Goal: Task Accomplishment & Management: Use online tool/utility

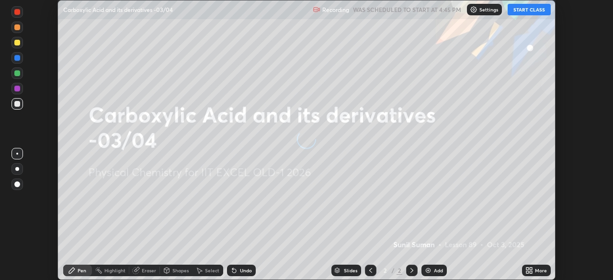
scroll to position [280, 612]
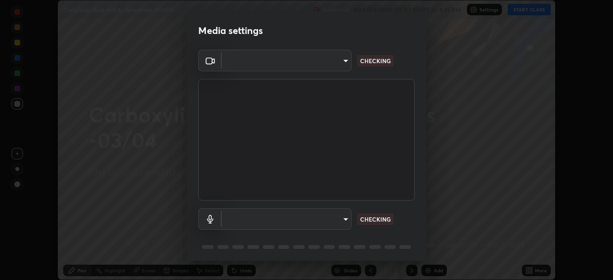
type input "a2c9e0304fea7a197325265949ed38064ec23766b16e4a4df4757bcf8ee53c87"
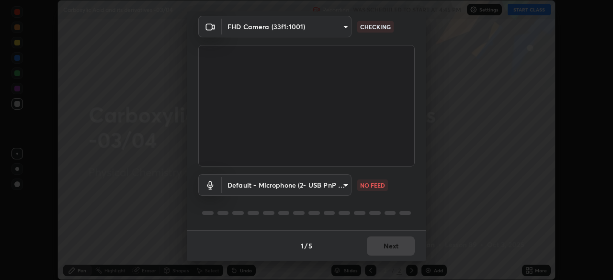
click at [281, 186] on body "Erase all Carboxylic Acid and its derivatives -03/04 Recording WAS SCHEDULED TO…" at bounding box center [306, 140] width 613 height 280
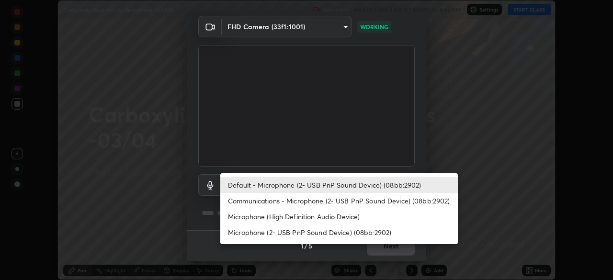
click at [291, 188] on li "Default - Microphone (2- USB PnP Sound Device) (08bb:2902)" at bounding box center [338, 185] width 237 height 16
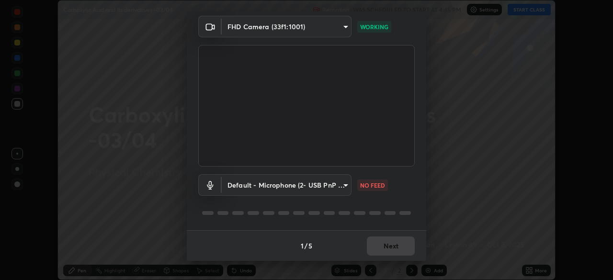
click at [302, 186] on body "Erase all Carboxylic Acid and its derivatives -03/04 Recording WAS SCHEDULED TO…" at bounding box center [306, 140] width 613 height 280
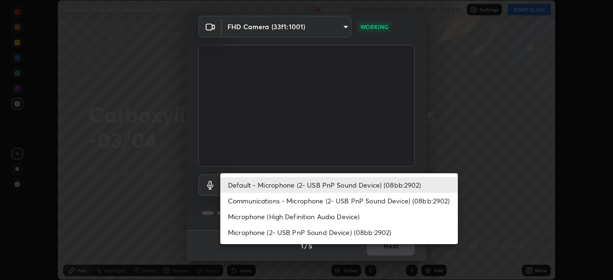
click at [269, 202] on li "Communications - Microphone (2- USB PnP Sound Device) (08bb:2902)" at bounding box center [338, 201] width 237 height 16
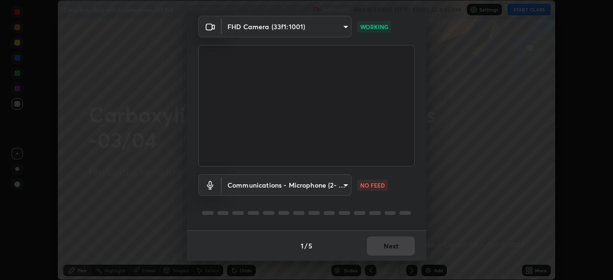
type input "communications"
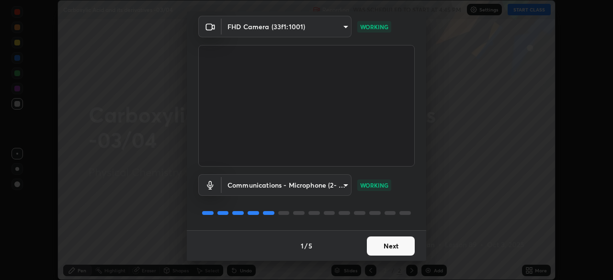
click at [381, 247] on button "Next" at bounding box center [391, 245] width 48 height 19
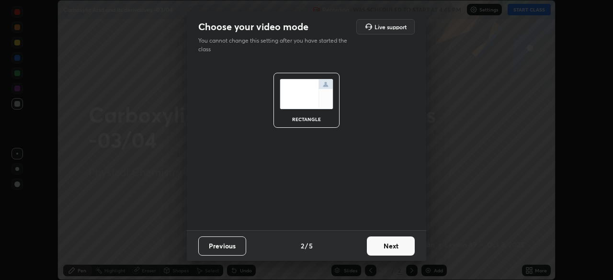
click at [384, 249] on button "Next" at bounding box center [391, 245] width 48 height 19
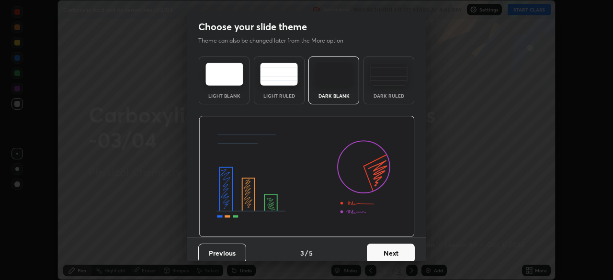
click at [389, 249] on button "Next" at bounding box center [391, 253] width 48 height 19
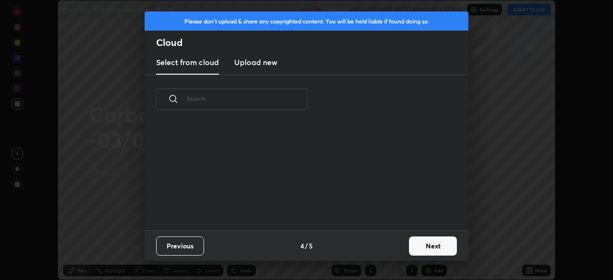
click at [394, 250] on div "Previous 4 / 5 Next" at bounding box center [307, 245] width 324 height 31
click at [412, 249] on button "Next" at bounding box center [433, 245] width 48 height 19
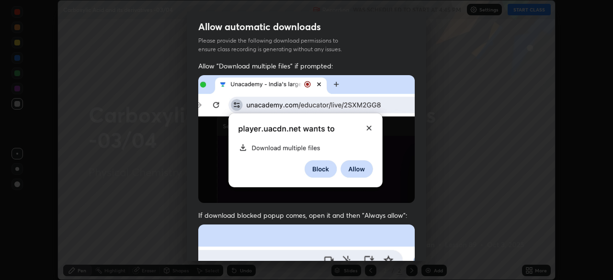
click at [418, 245] on div "Allow "Download multiple files" if prompted: If download blocked popup comes, o…" at bounding box center [306, 262] width 239 height 403
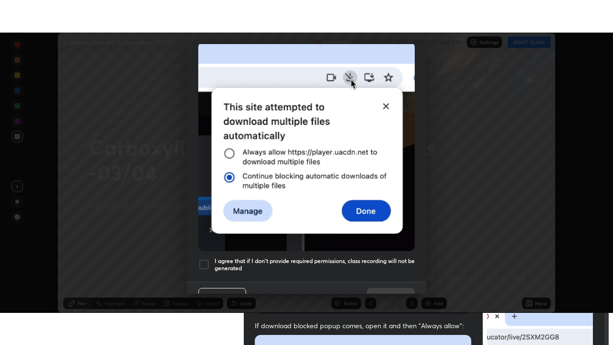
scroll to position [220, 0]
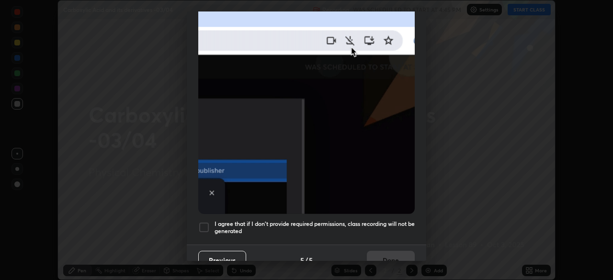
click at [208, 222] on div at bounding box center [203, 227] width 11 height 11
click at [380, 251] on button "Done" at bounding box center [391, 260] width 48 height 19
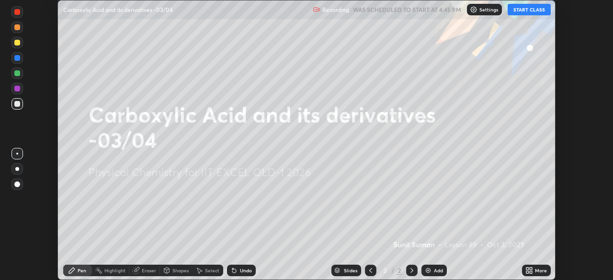
click at [526, 269] on icon at bounding box center [527, 269] width 2 height 2
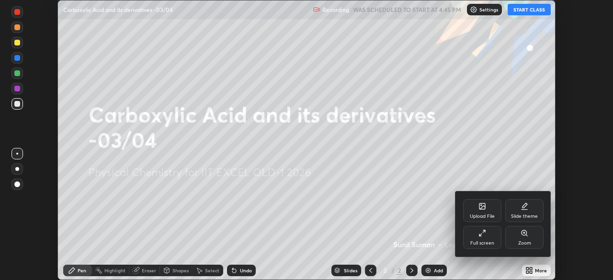
click at [480, 236] on icon at bounding box center [482, 233] width 8 height 8
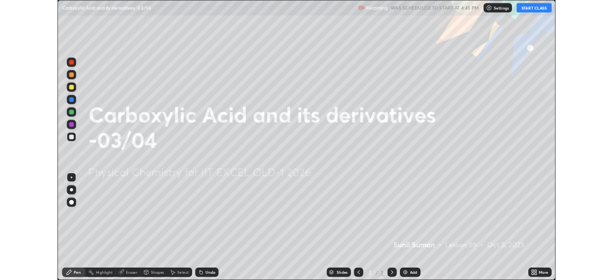
scroll to position [345, 613]
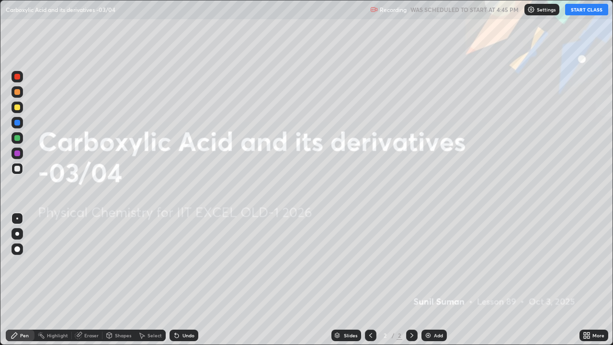
click at [424, 280] on img at bounding box center [428, 335] width 8 height 8
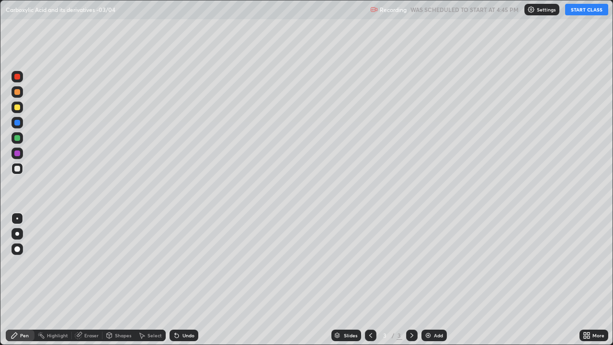
click at [575, 11] on button "START CLASS" at bounding box center [586, 9] width 43 height 11
click at [18, 139] on div at bounding box center [17, 138] width 6 height 6
click at [19, 168] on div at bounding box center [17, 169] width 6 height 6
click at [588, 280] on icon at bounding box center [588, 333] width 2 height 2
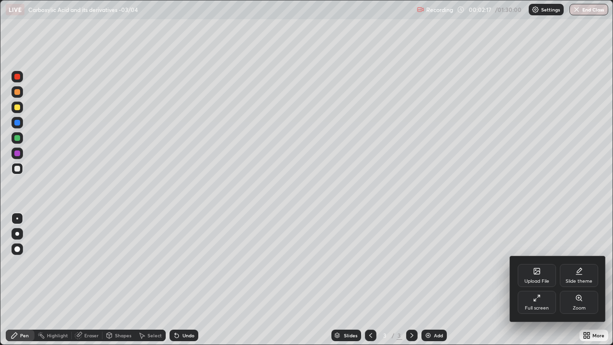
click at [539, 280] on div "Full screen" at bounding box center [537, 307] width 24 height 5
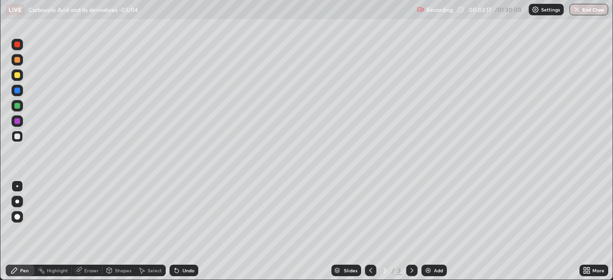
scroll to position [47585, 47252]
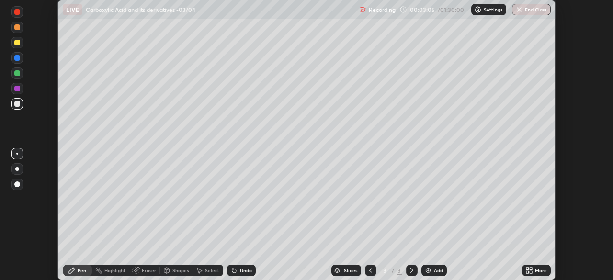
click at [528, 273] on icon at bounding box center [527, 272] width 2 height 2
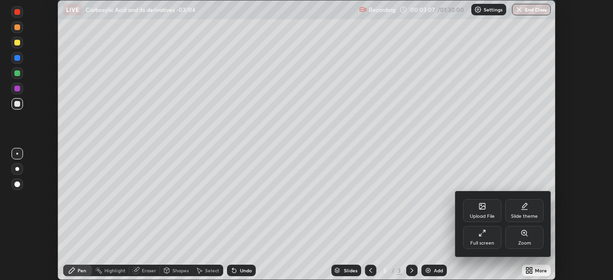
click at [477, 213] on div "Upload File" at bounding box center [482, 210] width 38 height 23
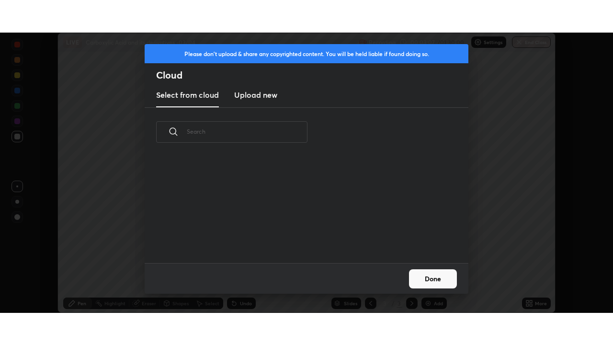
scroll to position [106, 307]
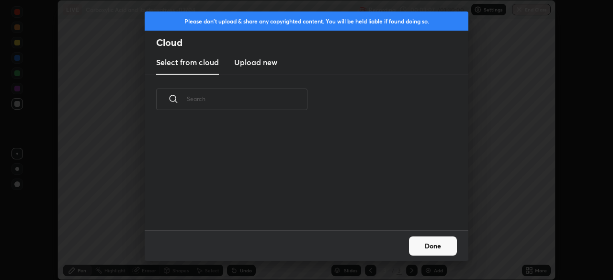
click at [261, 62] on h3 "Upload new" at bounding box center [255, 61] width 43 height 11
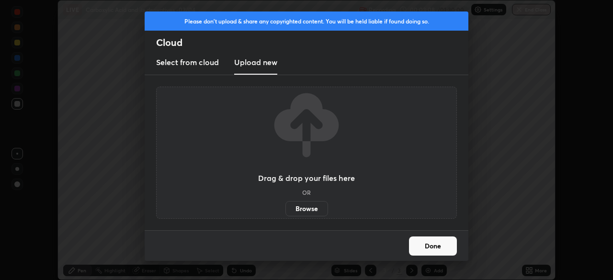
click at [308, 213] on label "Browse" at bounding box center [306, 208] width 43 height 15
click at [285, 213] on input "Browse" at bounding box center [285, 208] width 0 height 15
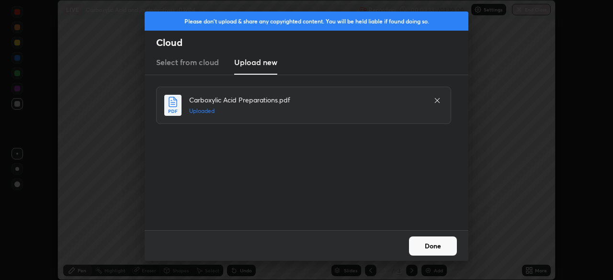
click at [444, 251] on button "Done" at bounding box center [433, 245] width 48 height 19
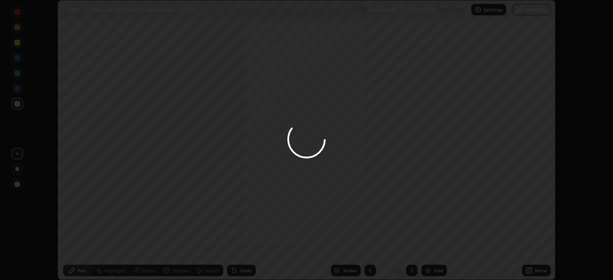
click at [526, 266] on div at bounding box center [306, 140] width 613 height 280
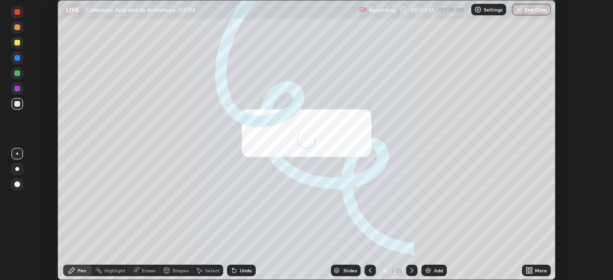
click at [530, 269] on icon at bounding box center [530, 269] width 2 height 2
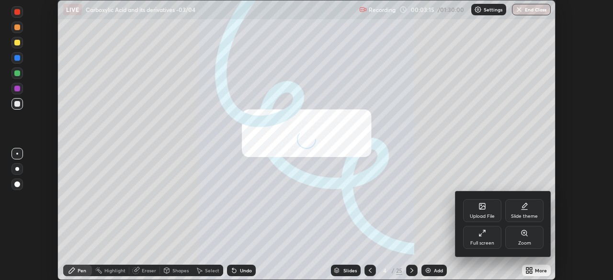
click at [492, 238] on div "Full screen" at bounding box center [482, 237] width 38 height 23
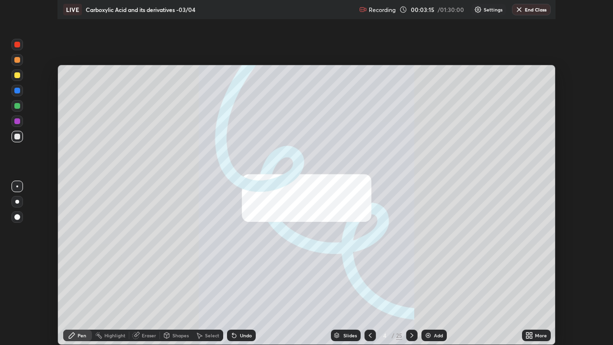
scroll to position [345, 613]
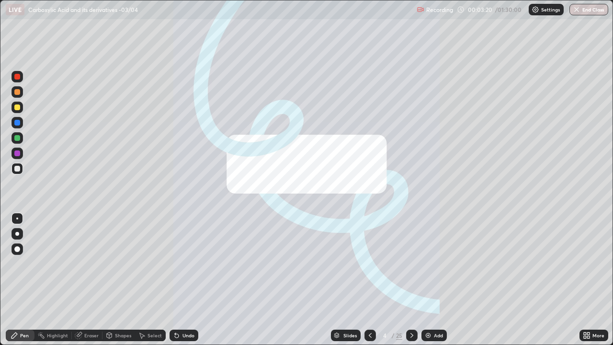
click at [408, 280] on icon at bounding box center [412, 335] width 8 height 8
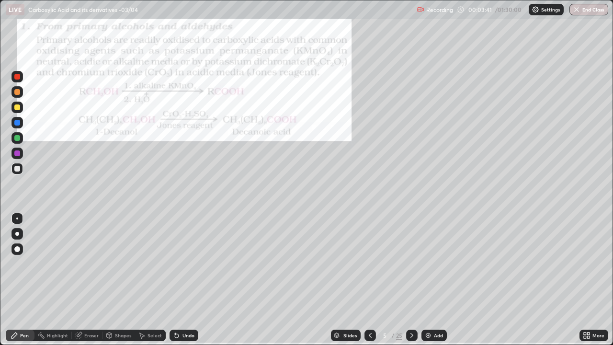
click at [19, 170] on div at bounding box center [17, 169] width 6 height 6
click at [428, 280] on img at bounding box center [428, 335] width 8 height 8
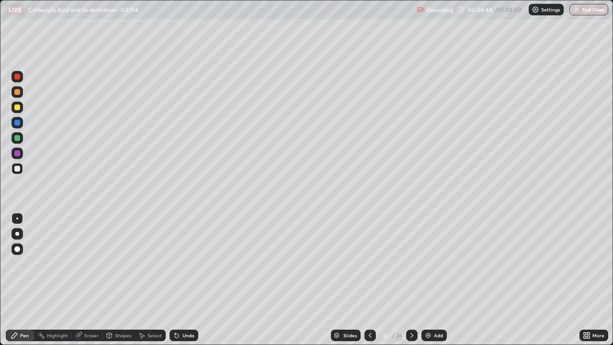
click at [15, 170] on div at bounding box center [17, 169] width 6 height 6
click at [17, 110] on div at bounding box center [17, 107] width 6 height 6
click at [175, 280] on icon at bounding box center [177, 336] width 4 height 4
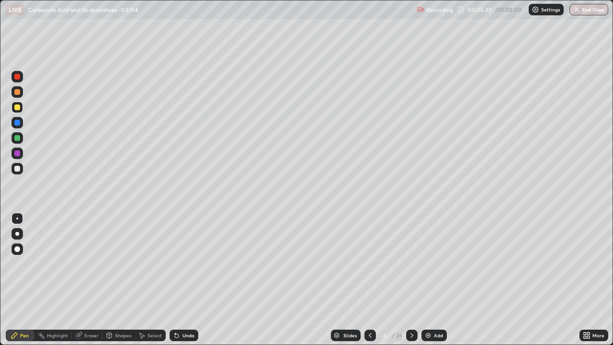
click at [174, 280] on div "Undo" at bounding box center [183, 334] width 29 height 11
click at [175, 280] on icon at bounding box center [177, 336] width 4 height 4
click at [20, 93] on div at bounding box center [17, 92] width 6 height 6
click at [20, 169] on div at bounding box center [17, 169] width 6 height 6
click at [15, 168] on div at bounding box center [17, 169] width 6 height 6
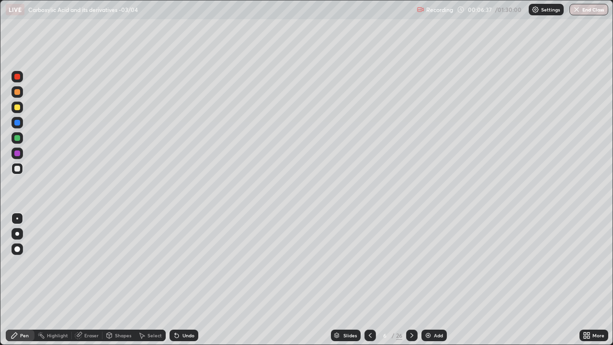
click at [17, 109] on div at bounding box center [17, 107] width 6 height 6
click at [15, 169] on div at bounding box center [17, 169] width 6 height 6
click at [13, 136] on div at bounding box center [16, 137] width 11 height 11
click at [390, 280] on div "6 / 26" at bounding box center [391, 335] width 22 height 9
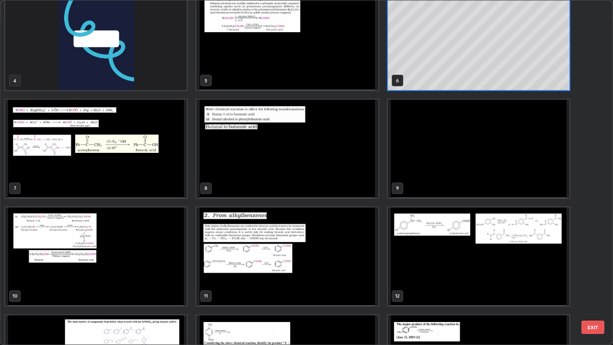
scroll to position [121, 0]
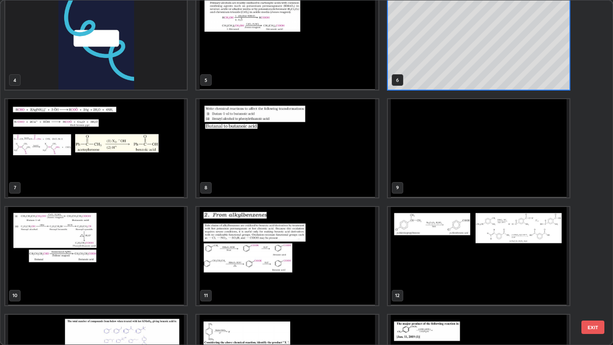
click at [274, 195] on img "grid" at bounding box center [286, 148] width 181 height 98
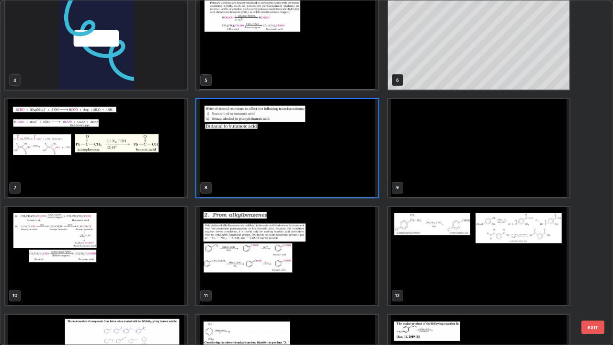
click at [120, 177] on img "grid" at bounding box center [95, 148] width 181 height 98
click at [121, 178] on img "grid" at bounding box center [95, 148] width 181 height 98
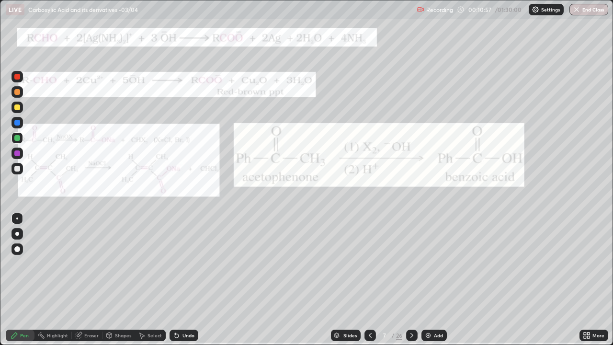
click at [121, 179] on img "grid" at bounding box center [95, 148] width 181 height 98
click at [386, 280] on div "7" at bounding box center [385, 335] width 10 height 6
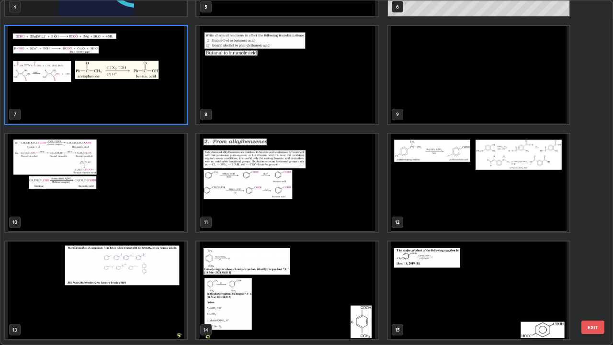
scroll to position [198, 0]
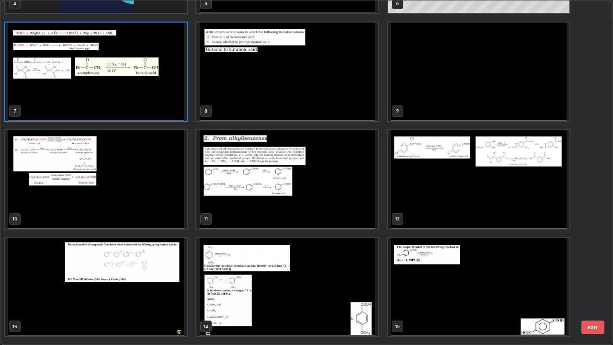
click at [236, 212] on img "grid" at bounding box center [286, 179] width 181 height 98
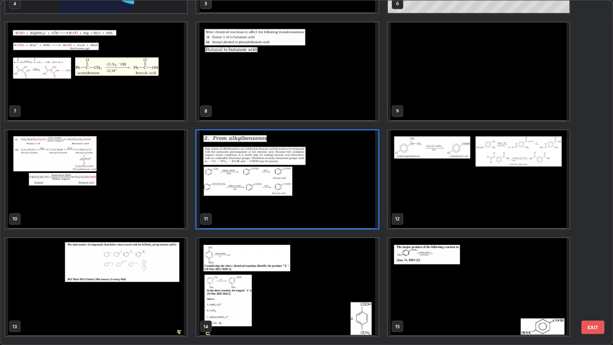
click at [233, 211] on img "grid" at bounding box center [286, 179] width 181 height 98
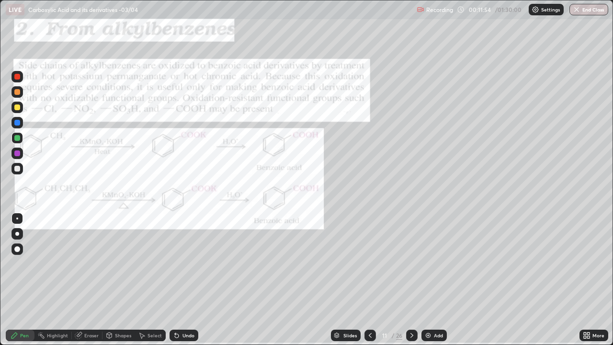
click at [234, 212] on img "grid" at bounding box center [286, 179] width 181 height 98
click at [588, 280] on icon at bounding box center [588, 337] width 2 height 2
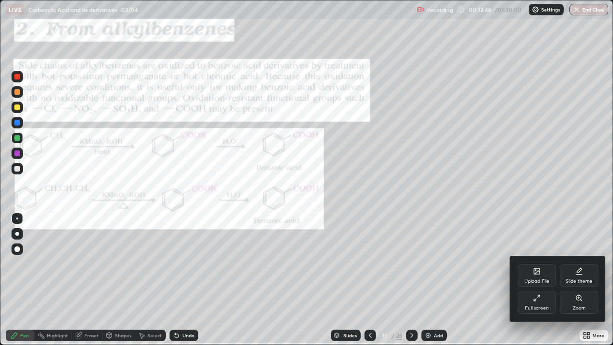
click at [574, 280] on div "Zoom" at bounding box center [579, 302] width 38 height 23
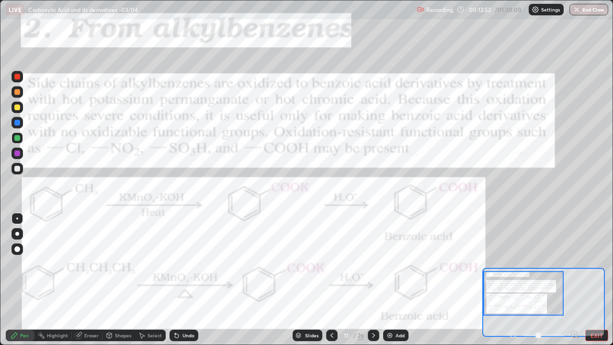
click at [17, 138] on div at bounding box center [17, 138] width 6 height 6
click at [590, 280] on button "EXIT" at bounding box center [596, 334] width 23 height 11
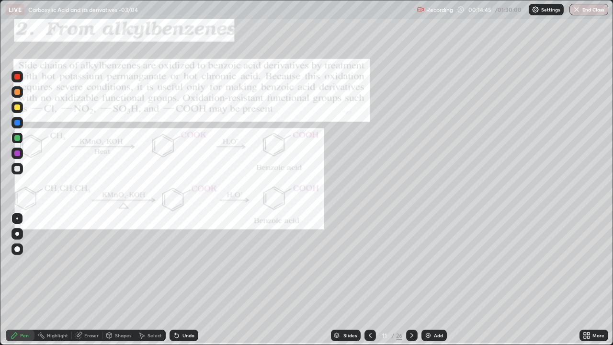
click at [432, 280] on div "Add" at bounding box center [433, 334] width 25 height 11
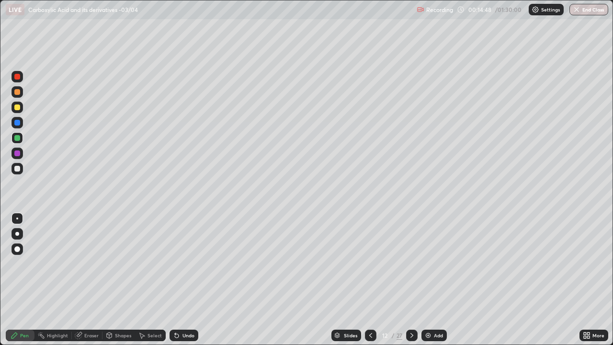
click at [19, 169] on div at bounding box center [17, 169] width 6 height 6
click at [17, 109] on div at bounding box center [17, 107] width 6 height 6
click at [21, 168] on div at bounding box center [16, 168] width 11 height 11
click at [425, 280] on img at bounding box center [428, 335] width 8 height 8
click at [367, 280] on icon at bounding box center [370, 335] width 8 height 8
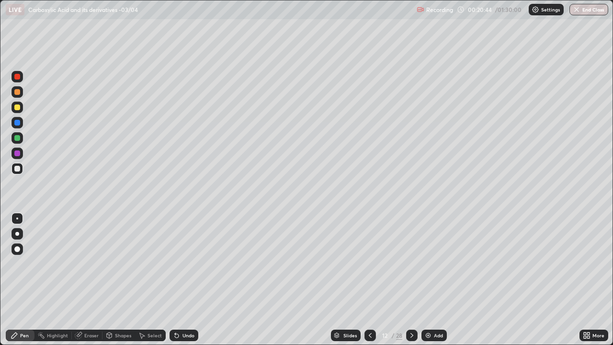
click at [410, 280] on icon at bounding box center [412, 335] width 8 height 8
click at [7, 280] on div "Erase all" at bounding box center [17, 172] width 23 height 306
click at [426, 280] on img at bounding box center [428, 335] width 8 height 8
click at [19, 170] on div at bounding box center [17, 169] width 6 height 6
click at [176, 280] on icon at bounding box center [177, 336] width 4 height 4
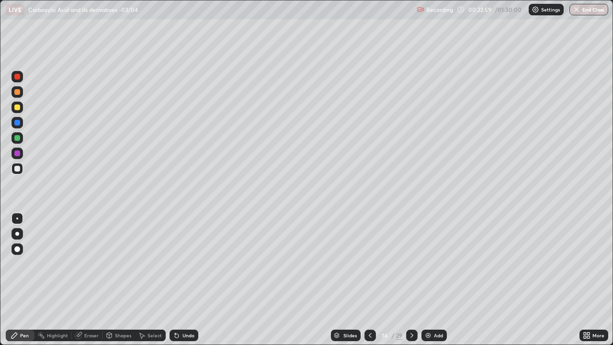
click at [176, 280] on icon at bounding box center [177, 336] width 4 height 4
click at [177, 280] on icon at bounding box center [177, 335] width 8 height 8
click at [19, 170] on div at bounding box center [17, 169] width 6 height 6
click at [16, 169] on div at bounding box center [17, 169] width 6 height 6
click at [414, 280] on icon at bounding box center [412, 335] width 8 height 8
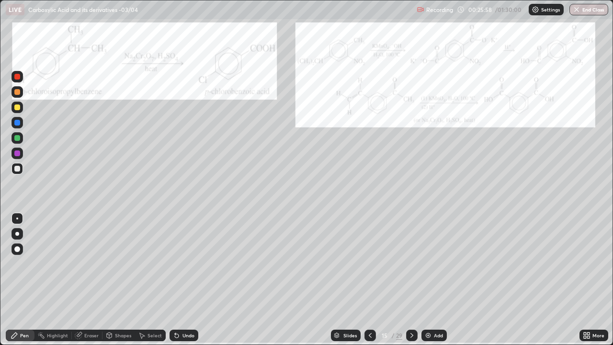
click at [369, 280] on icon at bounding box center [370, 335] width 8 height 8
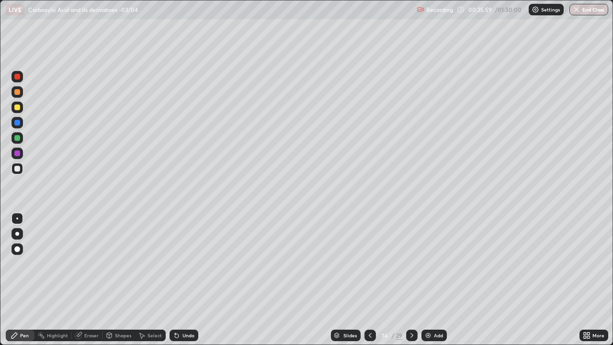
click at [426, 280] on img at bounding box center [428, 335] width 8 height 8
click at [18, 169] on div at bounding box center [17, 169] width 6 height 6
click at [175, 280] on icon at bounding box center [177, 336] width 4 height 4
click at [175, 280] on icon at bounding box center [175, 333] width 1 height 1
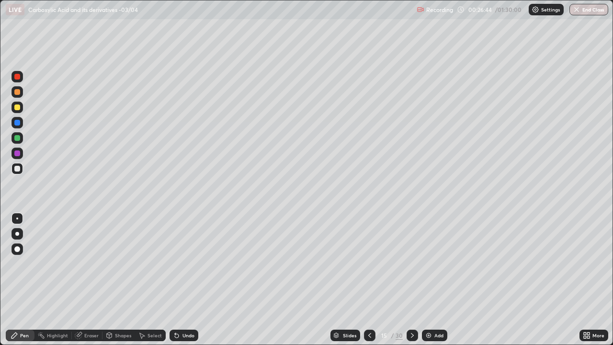
click at [175, 280] on icon at bounding box center [175, 333] width 1 height 1
click at [17, 169] on div at bounding box center [17, 169] width 6 height 6
click at [175, 280] on icon at bounding box center [177, 336] width 4 height 4
click at [18, 137] on div at bounding box center [17, 138] width 6 height 6
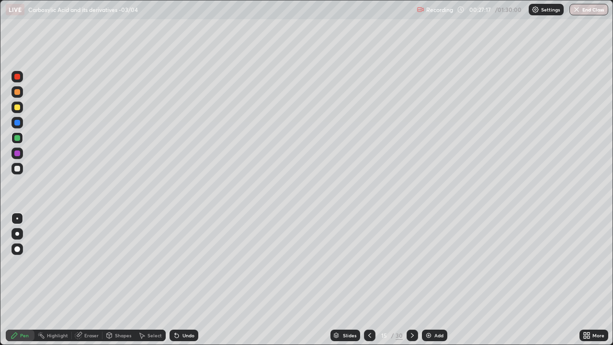
click at [18, 172] on div at bounding box center [16, 168] width 11 height 11
click at [17, 168] on div at bounding box center [17, 169] width 6 height 6
click at [14, 109] on div at bounding box center [16, 106] width 11 height 11
click at [20, 93] on div at bounding box center [17, 92] width 6 height 6
click at [89, 280] on div "Eraser" at bounding box center [87, 334] width 31 height 11
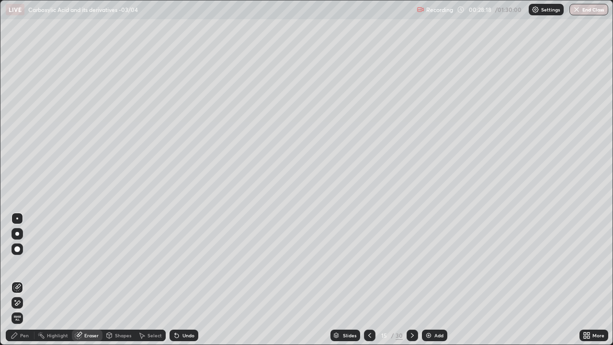
click at [27, 280] on div "Pen" at bounding box center [24, 335] width 9 height 5
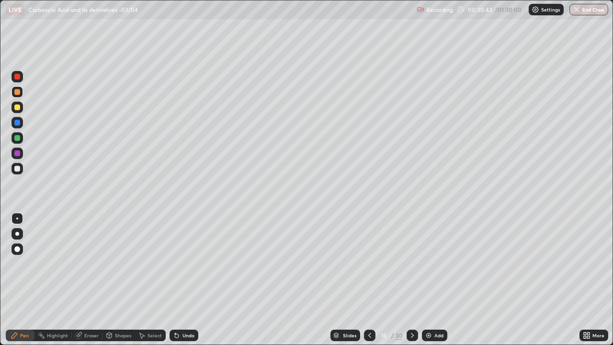
click at [427, 280] on img at bounding box center [429, 335] width 8 height 8
click at [19, 168] on div at bounding box center [17, 169] width 6 height 6
click at [15, 170] on div at bounding box center [17, 169] width 6 height 6
click at [16, 137] on div at bounding box center [17, 138] width 6 height 6
click at [17, 169] on div at bounding box center [17, 169] width 6 height 6
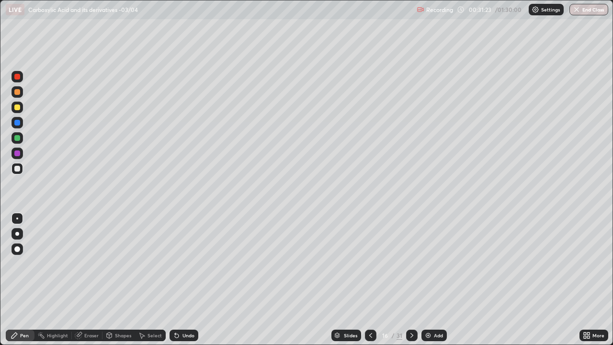
click at [16, 108] on div at bounding box center [17, 107] width 6 height 6
click at [17, 169] on div at bounding box center [17, 169] width 6 height 6
click at [15, 138] on div at bounding box center [17, 138] width 6 height 6
click at [16, 168] on div at bounding box center [17, 169] width 6 height 6
click at [17, 110] on div at bounding box center [17, 107] width 6 height 6
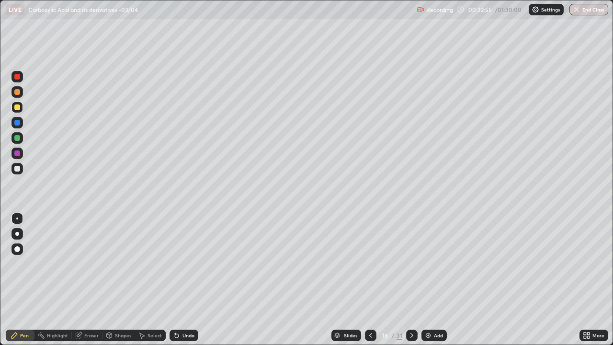
click at [15, 167] on div at bounding box center [17, 169] width 6 height 6
click at [15, 137] on div at bounding box center [17, 138] width 6 height 6
click at [15, 171] on div at bounding box center [17, 169] width 6 height 6
click at [18, 168] on div at bounding box center [17, 169] width 6 height 6
click at [16, 109] on div at bounding box center [17, 107] width 6 height 6
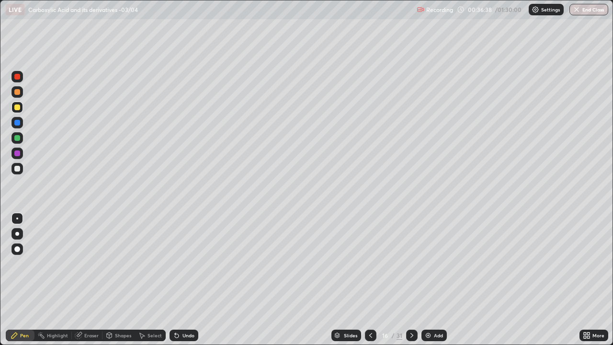
click at [427, 280] on img at bounding box center [428, 335] width 8 height 8
click at [15, 168] on div at bounding box center [17, 169] width 6 height 6
click at [176, 280] on icon at bounding box center [177, 336] width 4 height 4
click at [175, 280] on icon at bounding box center [175, 333] width 1 height 1
click at [426, 280] on img at bounding box center [428, 335] width 8 height 8
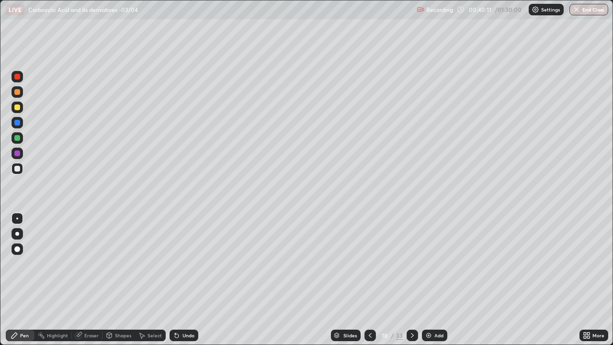
click at [18, 137] on div at bounding box center [17, 138] width 6 height 6
click at [175, 280] on icon at bounding box center [177, 336] width 4 height 4
click at [17, 169] on div at bounding box center [17, 169] width 6 height 6
click at [16, 153] on div at bounding box center [17, 153] width 6 height 6
click at [17, 108] on div at bounding box center [17, 107] width 6 height 6
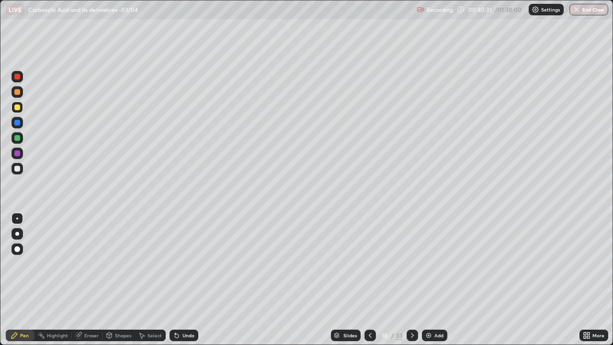
click at [21, 168] on div at bounding box center [16, 168] width 11 height 11
click at [17, 108] on div at bounding box center [17, 107] width 6 height 6
click at [426, 280] on img at bounding box center [429, 335] width 8 height 8
click at [19, 169] on div at bounding box center [17, 169] width 6 height 6
click at [19, 168] on div at bounding box center [17, 169] width 6 height 6
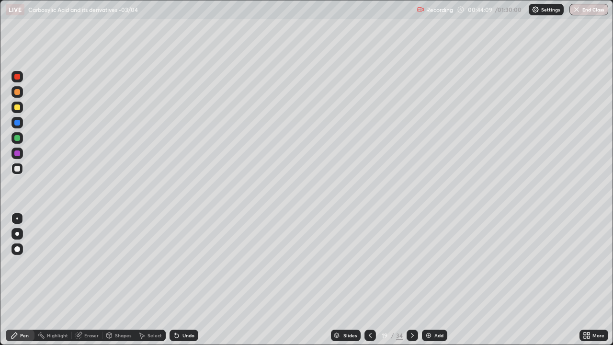
click at [86, 280] on div "Eraser" at bounding box center [91, 335] width 14 height 5
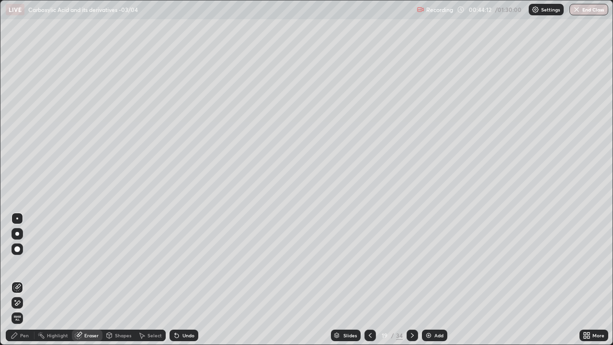
click at [19, 280] on div "Pen" at bounding box center [20, 334] width 29 height 11
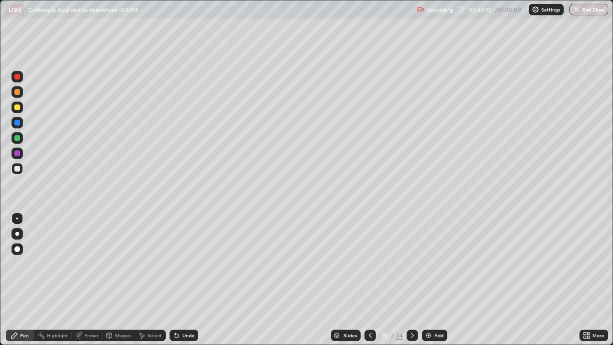
click at [18, 112] on div at bounding box center [16, 106] width 11 height 11
click at [14, 135] on div at bounding box center [17, 138] width 6 height 6
click at [17, 168] on div at bounding box center [17, 169] width 6 height 6
click at [17, 153] on div at bounding box center [17, 153] width 6 height 6
click at [19, 169] on div at bounding box center [17, 169] width 6 height 6
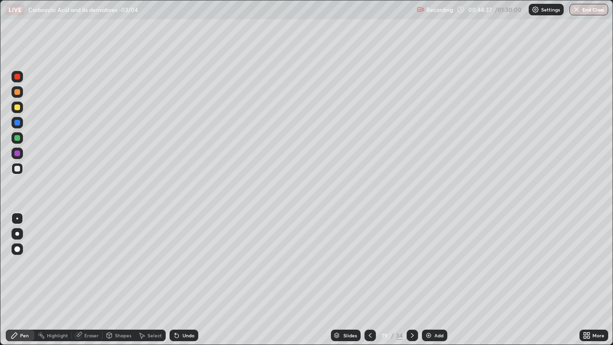
click at [21, 168] on div at bounding box center [16, 168] width 11 height 11
click at [175, 280] on icon at bounding box center [177, 336] width 4 height 4
click at [13, 109] on div at bounding box center [16, 106] width 11 height 11
click at [17, 169] on div at bounding box center [17, 169] width 6 height 6
click at [17, 110] on div at bounding box center [17, 107] width 6 height 6
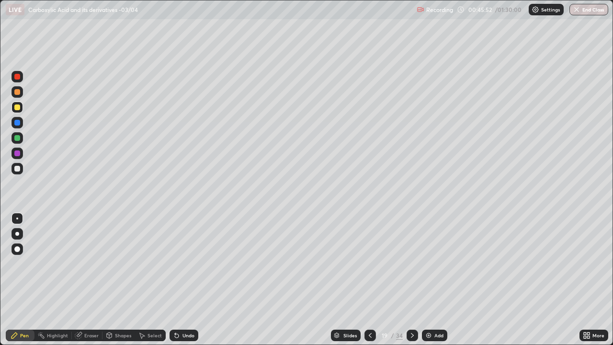
click at [15, 169] on div at bounding box center [17, 169] width 6 height 6
click at [425, 280] on img at bounding box center [429, 335] width 8 height 8
click at [175, 280] on icon at bounding box center [177, 336] width 4 height 4
click at [174, 280] on icon at bounding box center [177, 335] width 8 height 8
click at [17, 111] on div at bounding box center [16, 106] width 11 height 11
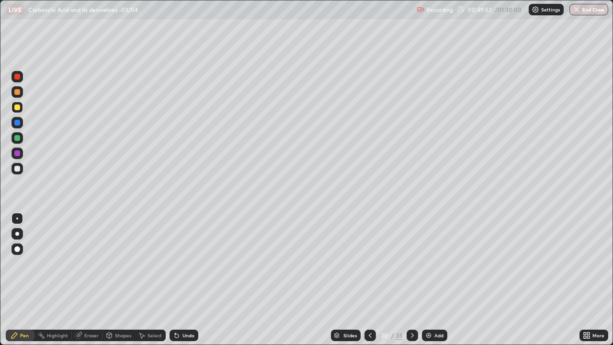
click at [21, 153] on div at bounding box center [16, 152] width 11 height 11
click at [20, 136] on div at bounding box center [17, 138] width 6 height 6
click at [17, 169] on div at bounding box center [17, 169] width 6 height 6
click at [177, 280] on icon at bounding box center [177, 336] width 4 height 4
click at [16, 110] on div at bounding box center [17, 107] width 6 height 6
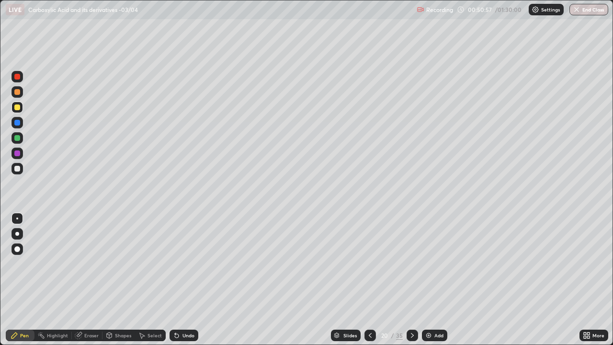
click at [18, 138] on div at bounding box center [17, 138] width 6 height 6
click at [18, 151] on div at bounding box center [17, 153] width 6 height 6
click at [17, 168] on div at bounding box center [17, 169] width 6 height 6
click at [20, 111] on div at bounding box center [16, 106] width 11 height 11
click at [21, 154] on div at bounding box center [16, 152] width 11 height 11
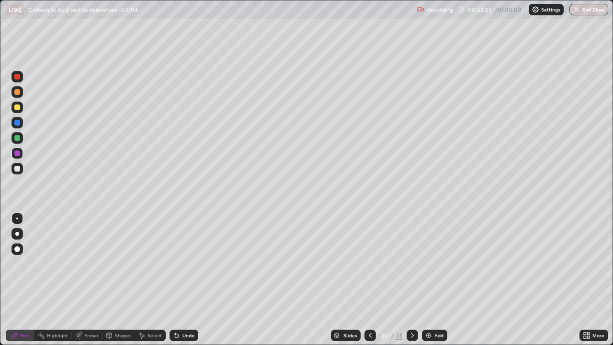
click at [17, 140] on div at bounding box center [17, 138] width 6 height 6
click at [425, 280] on img at bounding box center [429, 335] width 8 height 8
click at [20, 168] on div at bounding box center [17, 169] width 6 height 6
click at [20, 107] on div at bounding box center [17, 107] width 6 height 6
click at [15, 168] on div at bounding box center [17, 169] width 6 height 6
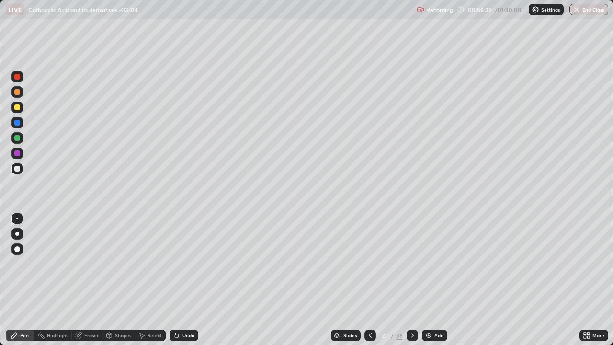
click at [17, 94] on div at bounding box center [17, 92] width 6 height 6
click at [19, 170] on div at bounding box center [17, 169] width 6 height 6
click at [429, 280] on img at bounding box center [429, 335] width 8 height 8
click at [179, 280] on div "Undo" at bounding box center [183, 334] width 29 height 11
click at [18, 108] on div at bounding box center [17, 107] width 6 height 6
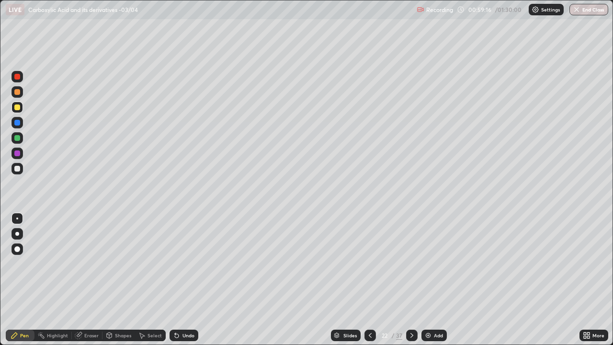
click at [18, 170] on div at bounding box center [17, 169] width 6 height 6
click at [18, 134] on div at bounding box center [16, 137] width 11 height 11
click at [17, 169] on div at bounding box center [17, 169] width 6 height 6
click at [19, 169] on div at bounding box center [17, 169] width 6 height 6
click at [16, 91] on div at bounding box center [17, 92] width 6 height 6
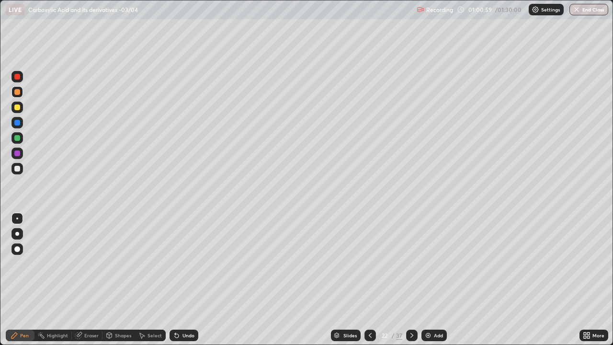
click at [18, 139] on div at bounding box center [17, 138] width 6 height 6
click at [19, 170] on div at bounding box center [17, 169] width 6 height 6
click at [19, 169] on div at bounding box center [17, 169] width 6 height 6
click at [425, 280] on img at bounding box center [428, 335] width 8 height 8
click at [19, 168] on div at bounding box center [17, 169] width 6 height 6
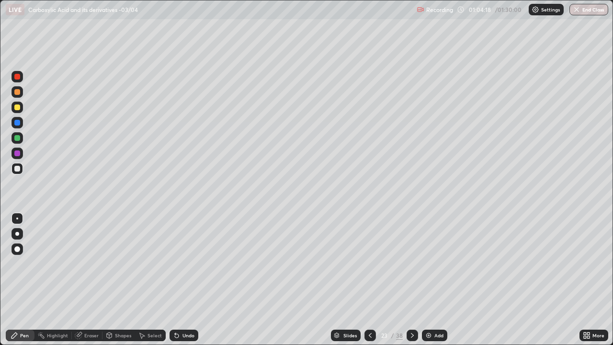
click at [175, 280] on icon at bounding box center [175, 333] width 1 height 1
click at [178, 280] on icon at bounding box center [177, 335] width 8 height 8
click at [19, 170] on div at bounding box center [17, 169] width 6 height 6
click at [19, 111] on div at bounding box center [16, 106] width 11 height 11
click at [15, 139] on div at bounding box center [17, 138] width 6 height 6
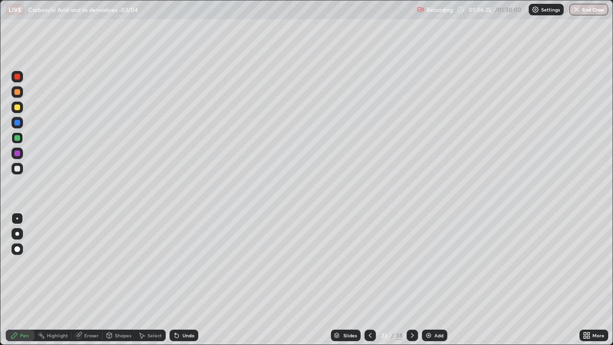
click at [17, 168] on div at bounding box center [17, 169] width 6 height 6
click at [19, 107] on div at bounding box center [17, 107] width 6 height 6
click at [15, 168] on div at bounding box center [17, 169] width 6 height 6
click at [425, 280] on img at bounding box center [429, 335] width 8 height 8
click at [15, 168] on div at bounding box center [17, 169] width 6 height 6
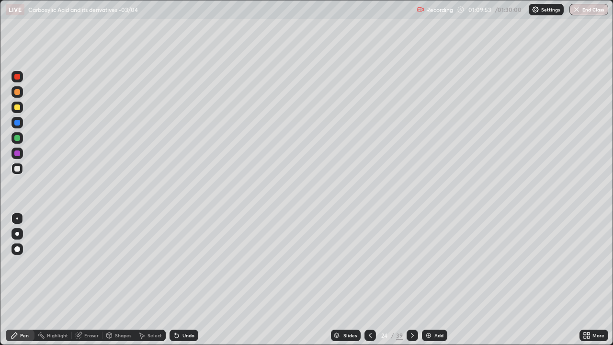
click at [17, 140] on div at bounding box center [17, 138] width 6 height 6
click at [19, 171] on div at bounding box center [16, 168] width 11 height 11
click at [17, 111] on div at bounding box center [16, 106] width 11 height 11
click at [18, 168] on div at bounding box center [17, 169] width 6 height 6
click at [15, 168] on div at bounding box center [17, 169] width 6 height 6
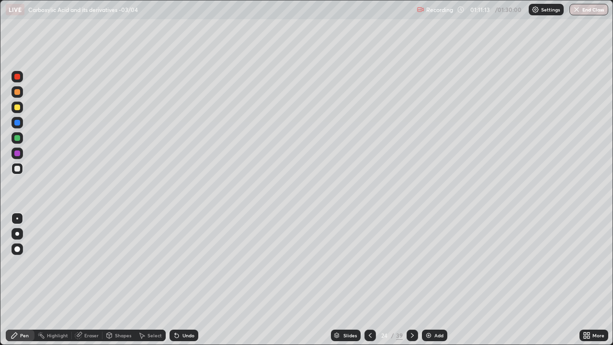
click at [22, 107] on div at bounding box center [16, 106] width 11 height 11
click at [22, 169] on div at bounding box center [16, 168] width 11 height 11
click at [17, 139] on div at bounding box center [17, 138] width 6 height 6
click at [425, 280] on img at bounding box center [429, 335] width 8 height 8
click at [19, 169] on div at bounding box center [17, 169] width 6 height 6
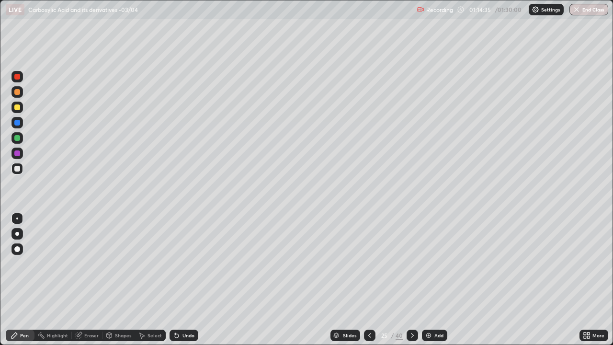
click at [18, 169] on div at bounding box center [17, 169] width 6 height 6
click at [16, 110] on div at bounding box center [17, 107] width 6 height 6
click at [18, 169] on div at bounding box center [17, 169] width 6 height 6
click at [423, 280] on div "Add" at bounding box center [434, 334] width 25 height 11
click at [16, 168] on div at bounding box center [17, 169] width 6 height 6
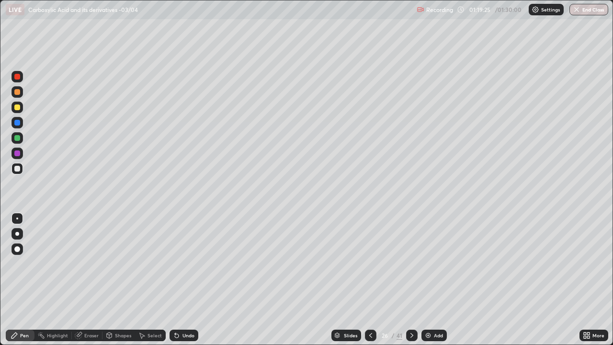
click at [179, 280] on icon at bounding box center [177, 335] width 8 height 8
click at [175, 280] on icon at bounding box center [177, 336] width 4 height 4
click at [178, 280] on icon at bounding box center [177, 335] width 8 height 8
click at [180, 280] on div "Undo" at bounding box center [183, 334] width 29 height 11
click at [22, 137] on div at bounding box center [16, 137] width 11 height 11
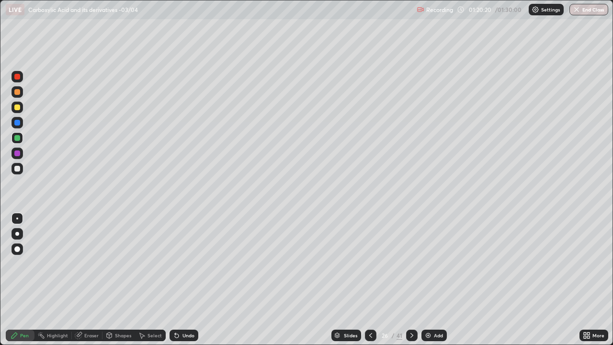
click at [88, 280] on div "Eraser" at bounding box center [91, 335] width 14 height 5
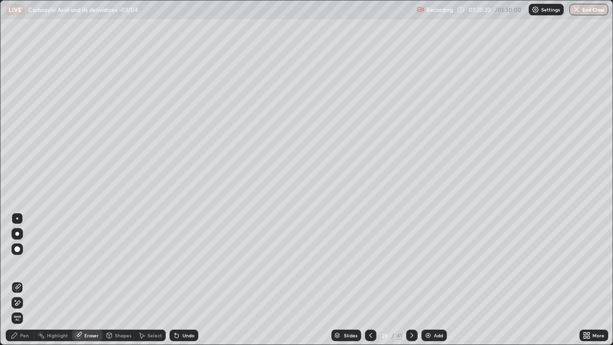
click at [29, 280] on div "Pen" at bounding box center [20, 334] width 29 height 11
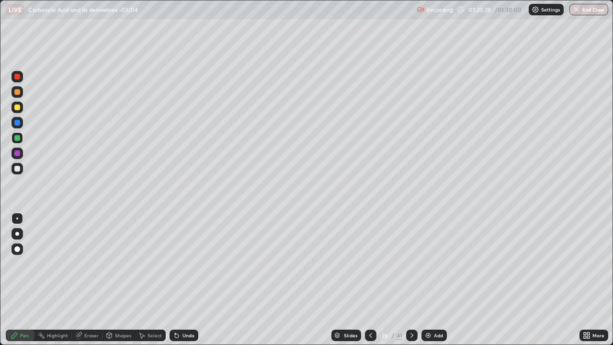
click at [16, 152] on div at bounding box center [17, 153] width 6 height 6
click at [425, 280] on img at bounding box center [428, 335] width 8 height 8
click at [18, 168] on div at bounding box center [17, 169] width 6 height 6
click at [18, 167] on div at bounding box center [17, 169] width 6 height 6
click at [15, 110] on div at bounding box center [17, 107] width 6 height 6
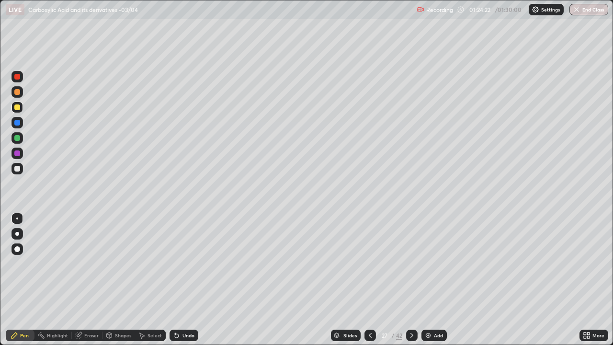
click at [15, 170] on div at bounding box center [17, 169] width 6 height 6
click at [15, 105] on div at bounding box center [17, 107] width 6 height 6
click at [15, 168] on div at bounding box center [17, 169] width 6 height 6
click at [429, 280] on img at bounding box center [428, 335] width 8 height 8
click at [15, 137] on div at bounding box center [17, 138] width 6 height 6
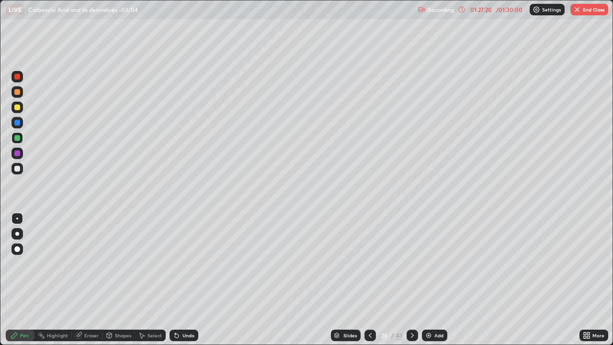
click at [368, 280] on icon at bounding box center [370, 335] width 8 height 8
click at [411, 280] on icon at bounding box center [412, 335] width 8 height 8
click at [18, 168] on div at bounding box center [17, 169] width 6 height 6
click at [0, 261] on div "Setting up your live class" at bounding box center [306, 172] width 613 height 345
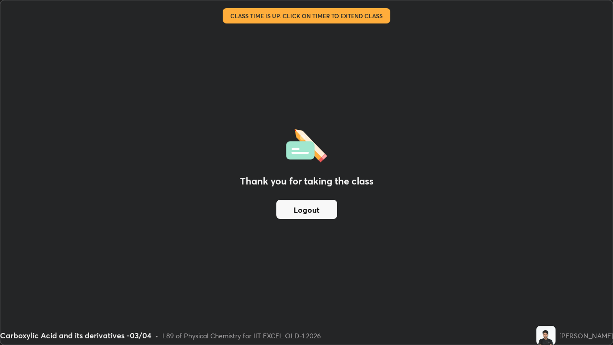
click at [328, 211] on button "Logout" at bounding box center [306, 209] width 61 height 19
